Goal: Task Accomplishment & Management: Complete application form

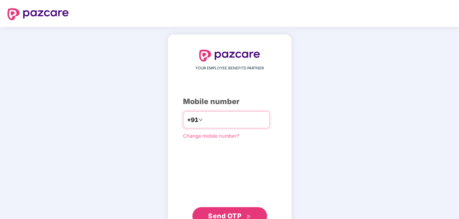
click at [224, 119] on input "number" at bounding box center [234, 120] width 61 height 12
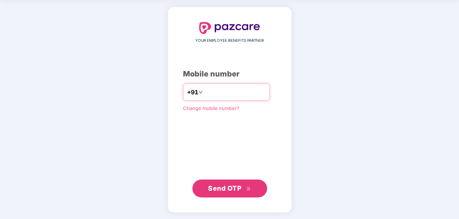
type input "**********"
click at [236, 188] on span "Send OTP" at bounding box center [224, 189] width 33 height 8
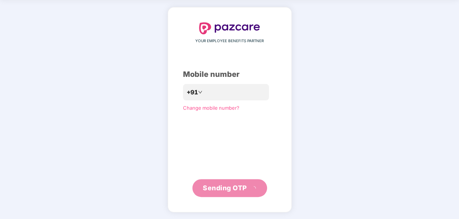
scroll to position [24, 0]
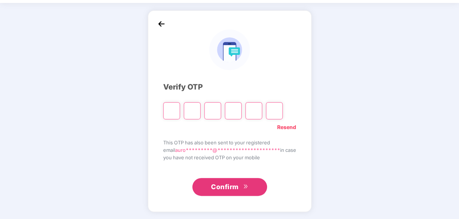
type input "*"
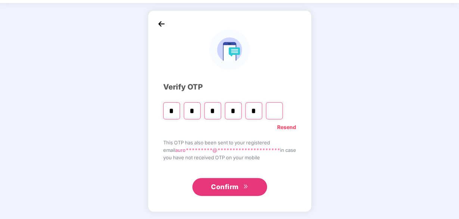
type input "*"
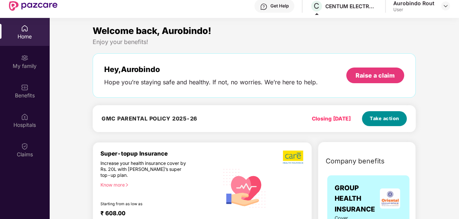
click at [384, 121] on span "Take action" at bounding box center [385, 118] width 30 height 7
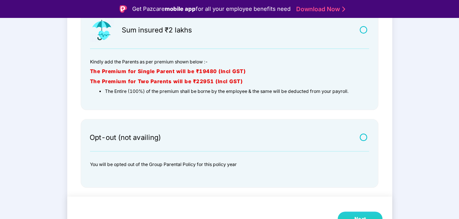
scroll to position [18, 0]
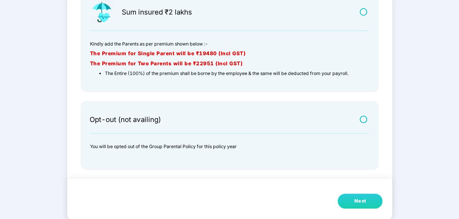
click at [367, 202] on button "Next" at bounding box center [360, 201] width 45 height 15
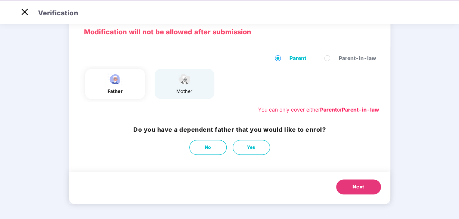
scroll to position [28, 0]
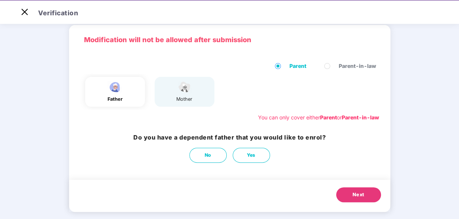
click at [333, 66] on label "Parent-in-law" at bounding box center [352, 66] width 55 height 8
